Goal: Task Accomplishment & Management: Manage account settings

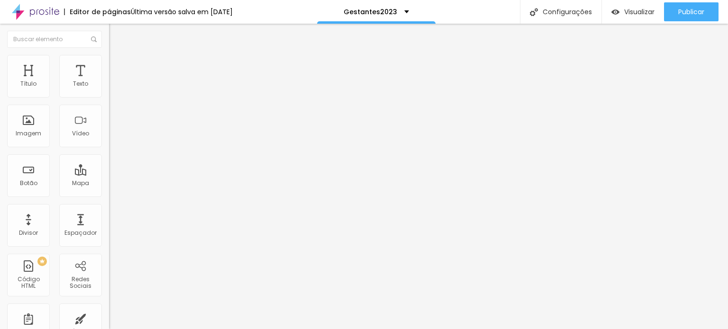
click at [109, 59] on img at bounding box center [113, 59] width 9 height 9
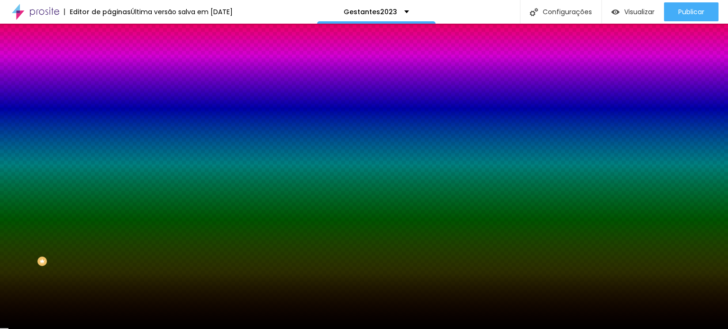
click at [109, 138] on input "#000000" at bounding box center [166, 133] width 114 height 9
click at [109, 129] on div at bounding box center [163, 129] width 109 height 0
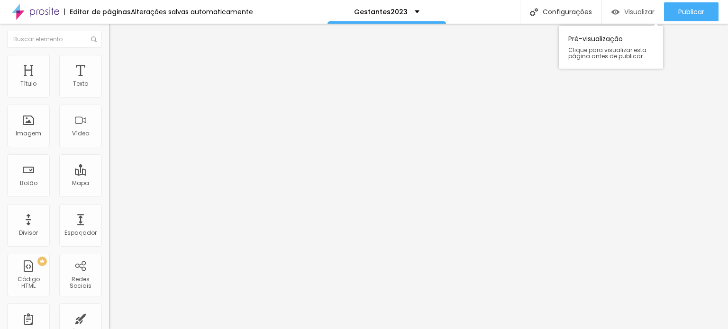
click at [637, 12] on font "Visualizar" at bounding box center [639, 11] width 30 height 9
click at [118, 67] on font "Avançado" at bounding box center [133, 71] width 31 height 8
click at [109, 274] on div at bounding box center [163, 274] width 109 height 0
drag, startPoint x: 91, startPoint y: 232, endPoint x: 89, endPoint y: 215, distance: 17.2
click at [109, 285] on div at bounding box center [163, 285] width 109 height 0
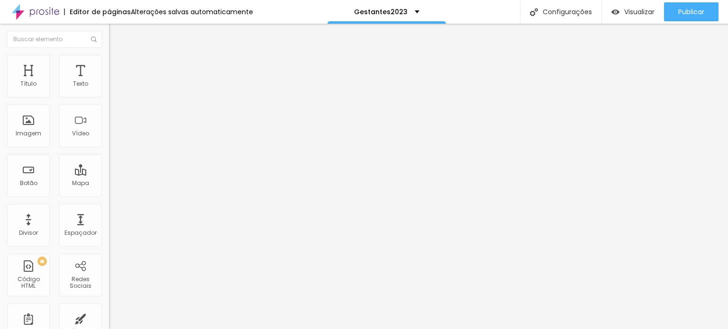
click at [109, 279] on div at bounding box center [163, 279] width 109 height 0
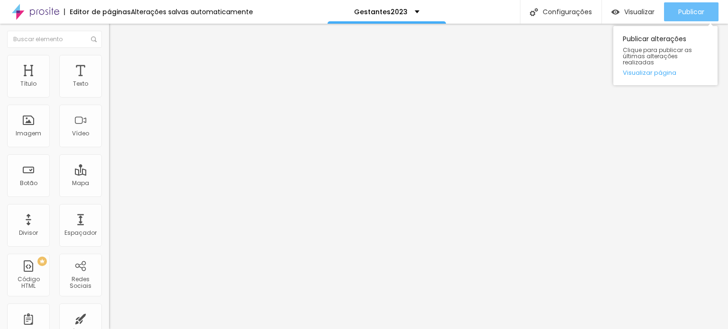
click at [684, 6] on div "Publicar" at bounding box center [691, 11] width 26 height 19
click at [691, 13] on font "Publicar" at bounding box center [691, 11] width 26 height 9
click at [688, 11] on font "Publicar" at bounding box center [691, 11] width 26 height 9
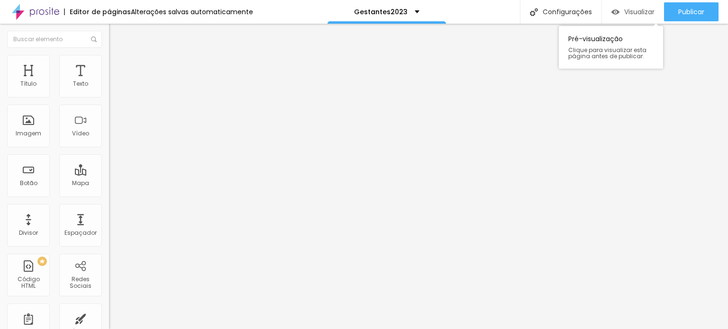
click at [620, 11] on div "Visualizar" at bounding box center [633, 12] width 43 height 8
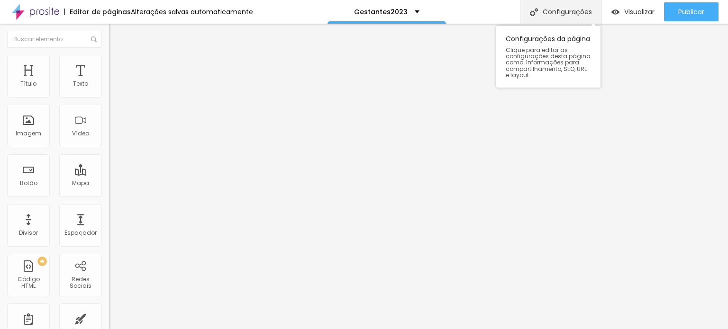
click at [548, 11] on font "Configurações" at bounding box center [567, 11] width 49 height 9
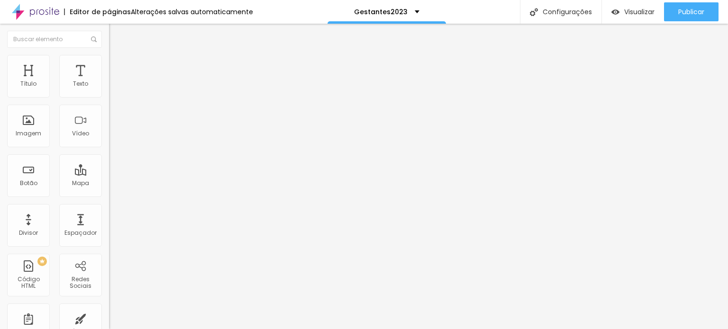
type input "Gestantes2025"
type input "/gestante2025"
